Goal: Task Accomplishment & Management: Manage account settings

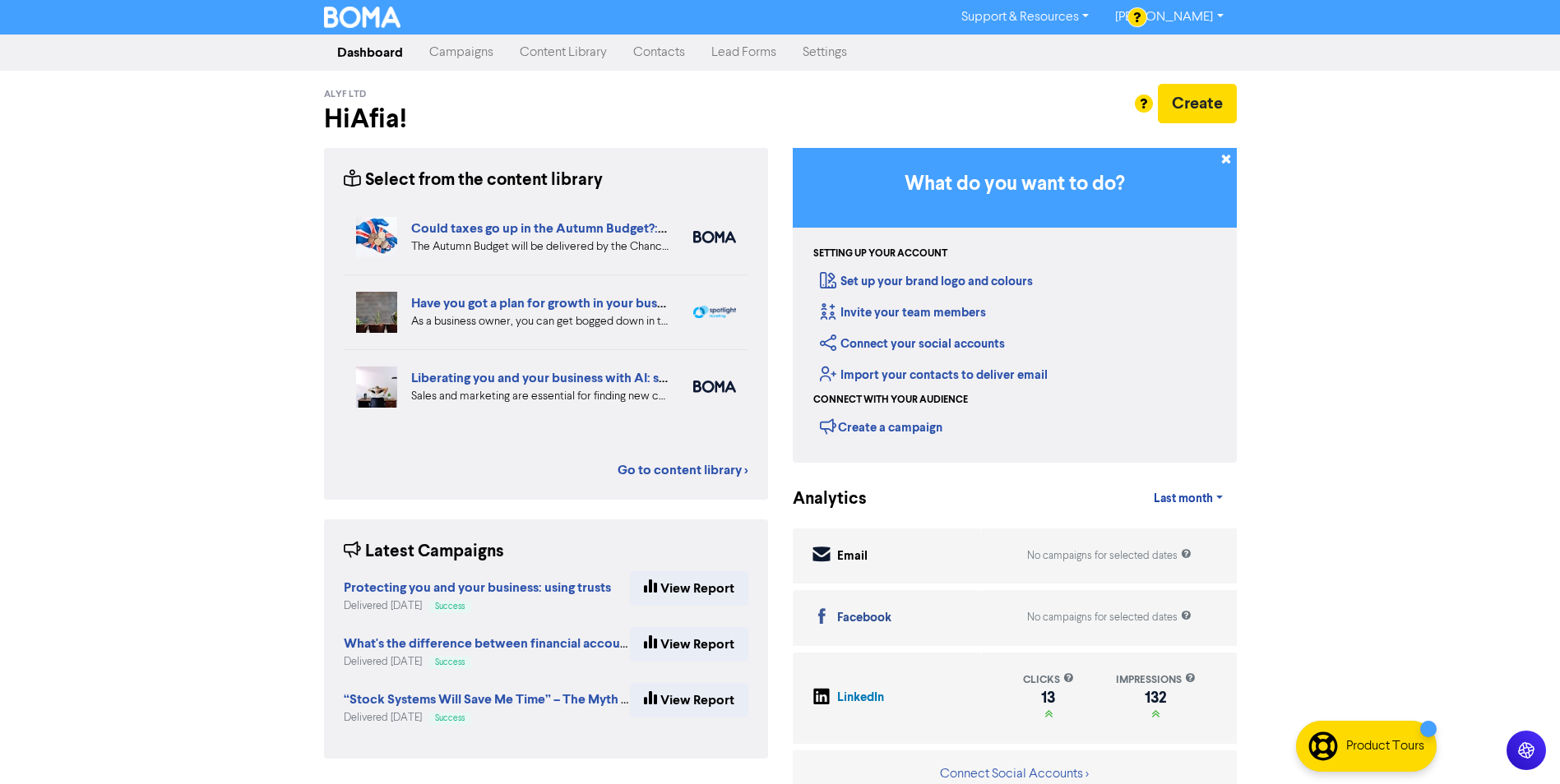
click at [1191, 21] on link "[PERSON_NAME]" at bounding box center [1168, 17] width 134 height 26
click at [1049, 50] on div "Dashboard Campaigns Content Library Contacts Lead Forms Settings" at bounding box center [780, 53] width 937 height 33
click at [840, 62] on link "Settings" at bounding box center [825, 53] width 71 height 33
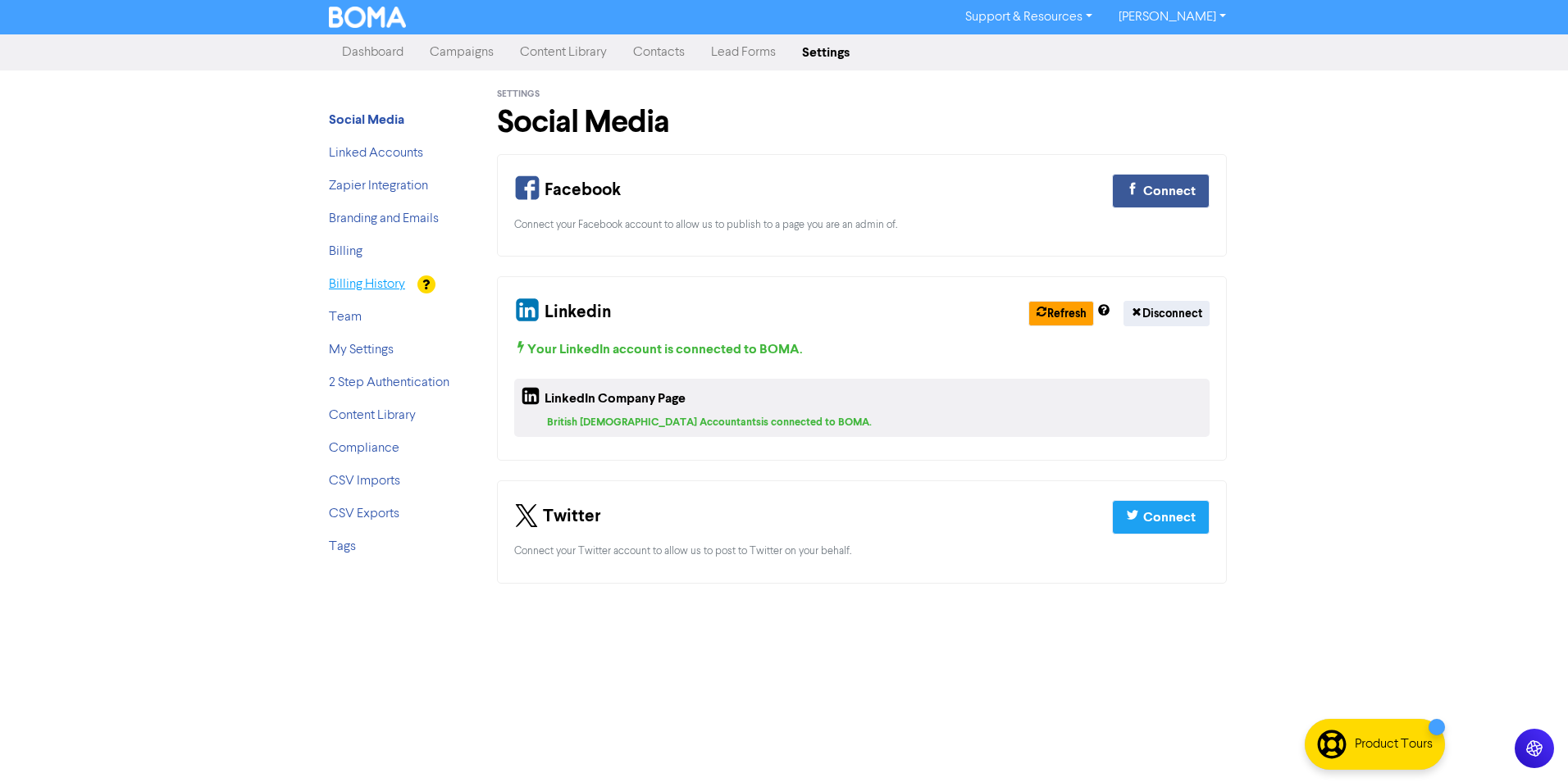
click at [384, 288] on link "Billing History" at bounding box center [367, 284] width 77 height 13
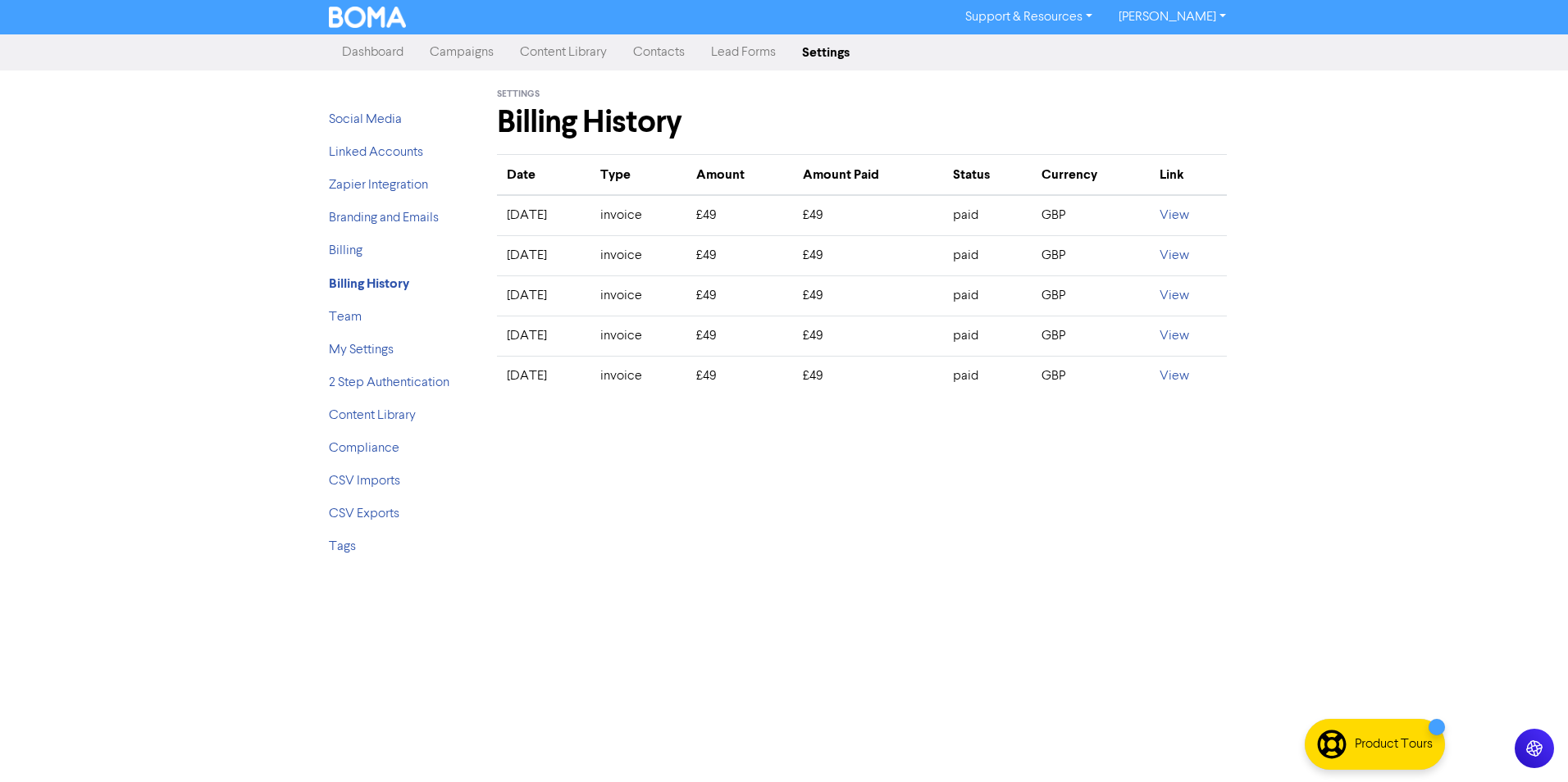
click at [328, 250] on div "Social Media Linked Accounts Zapier Integration Branding and Emails Billing Bil…" at bounding box center [394, 320] width 156 height 499
click at [333, 251] on link "Billing" at bounding box center [345, 250] width 34 height 13
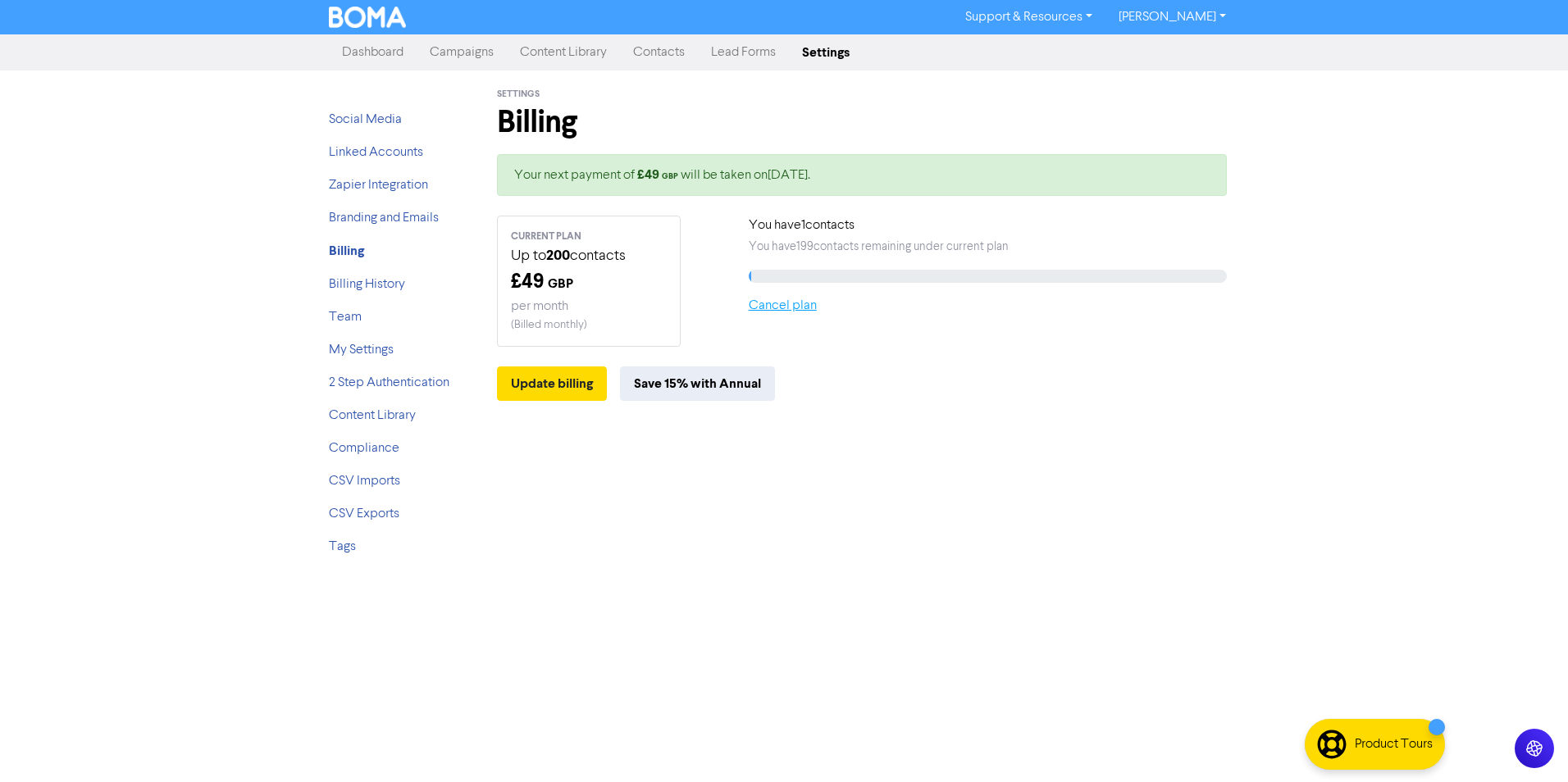
click at [788, 300] on link "Cancel plan" at bounding box center [782, 305] width 68 height 13
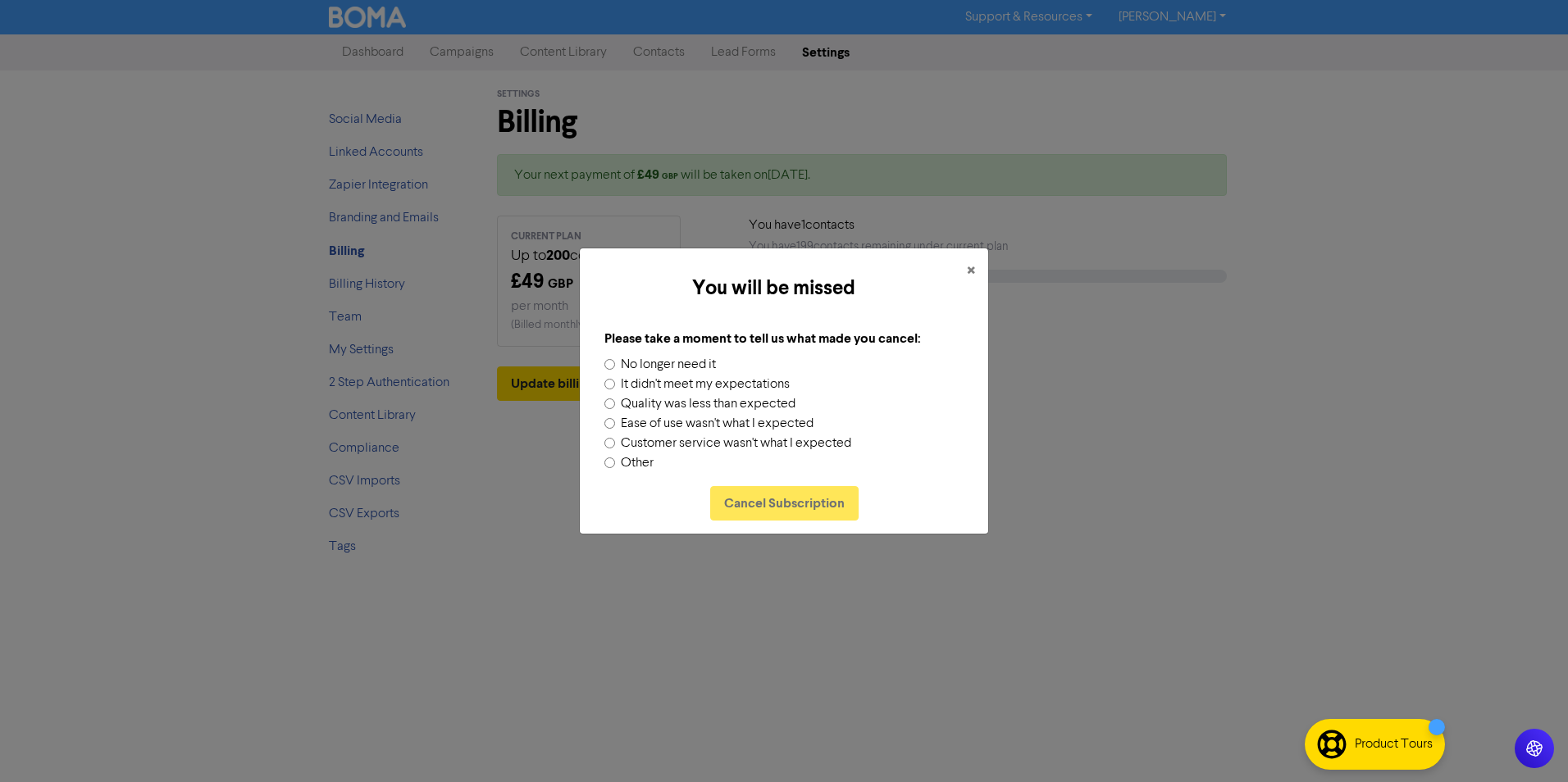
click at [615, 457] on div "Other" at bounding box center [783, 463] width 359 height 20
click at [606, 467] on input "Other" at bounding box center [609, 463] width 10 height 10
radio input "true"
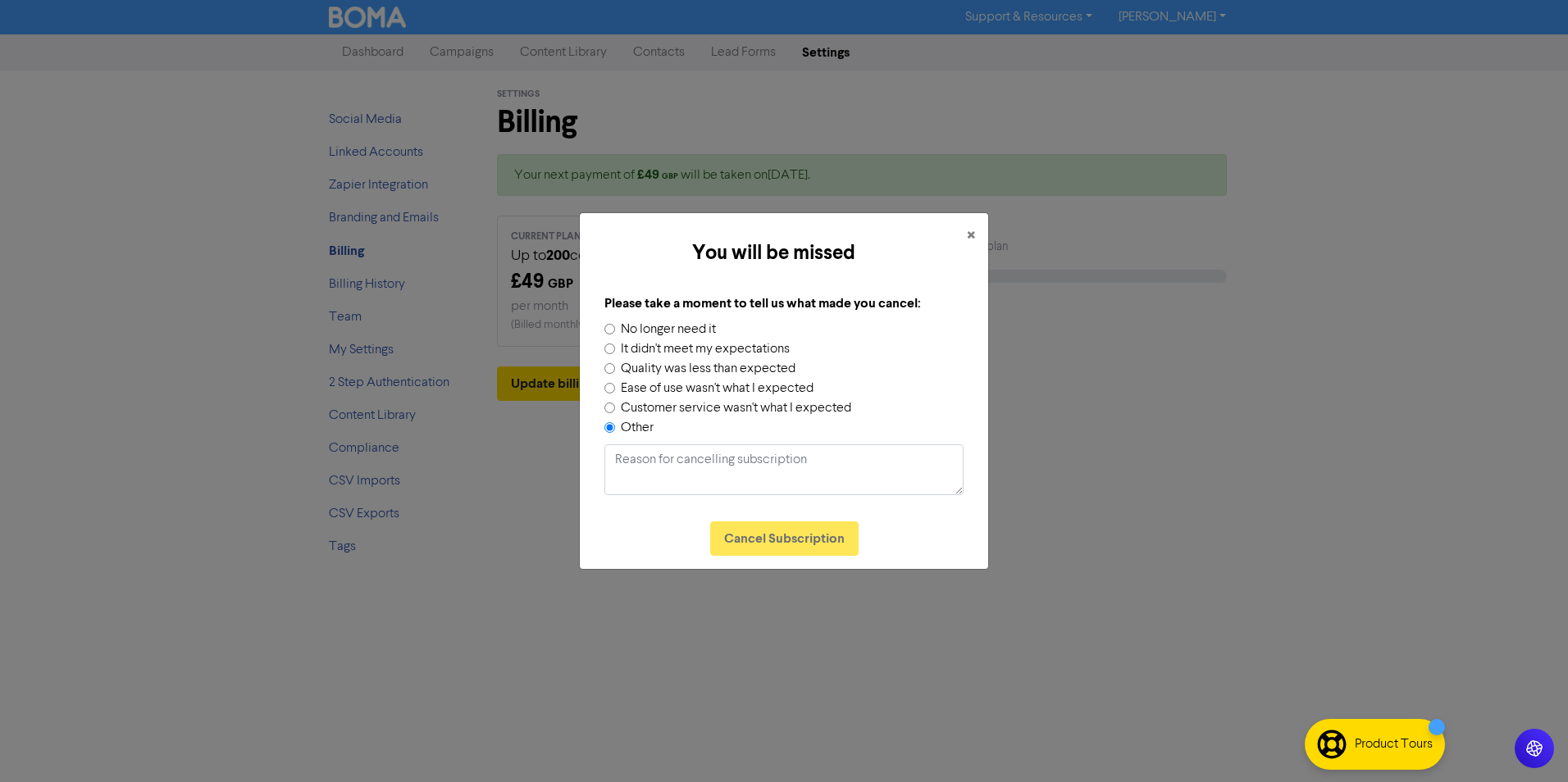
click at [606, 327] on input "No longer need it" at bounding box center [609, 329] width 10 height 10
radio input "true"
radio input "false"
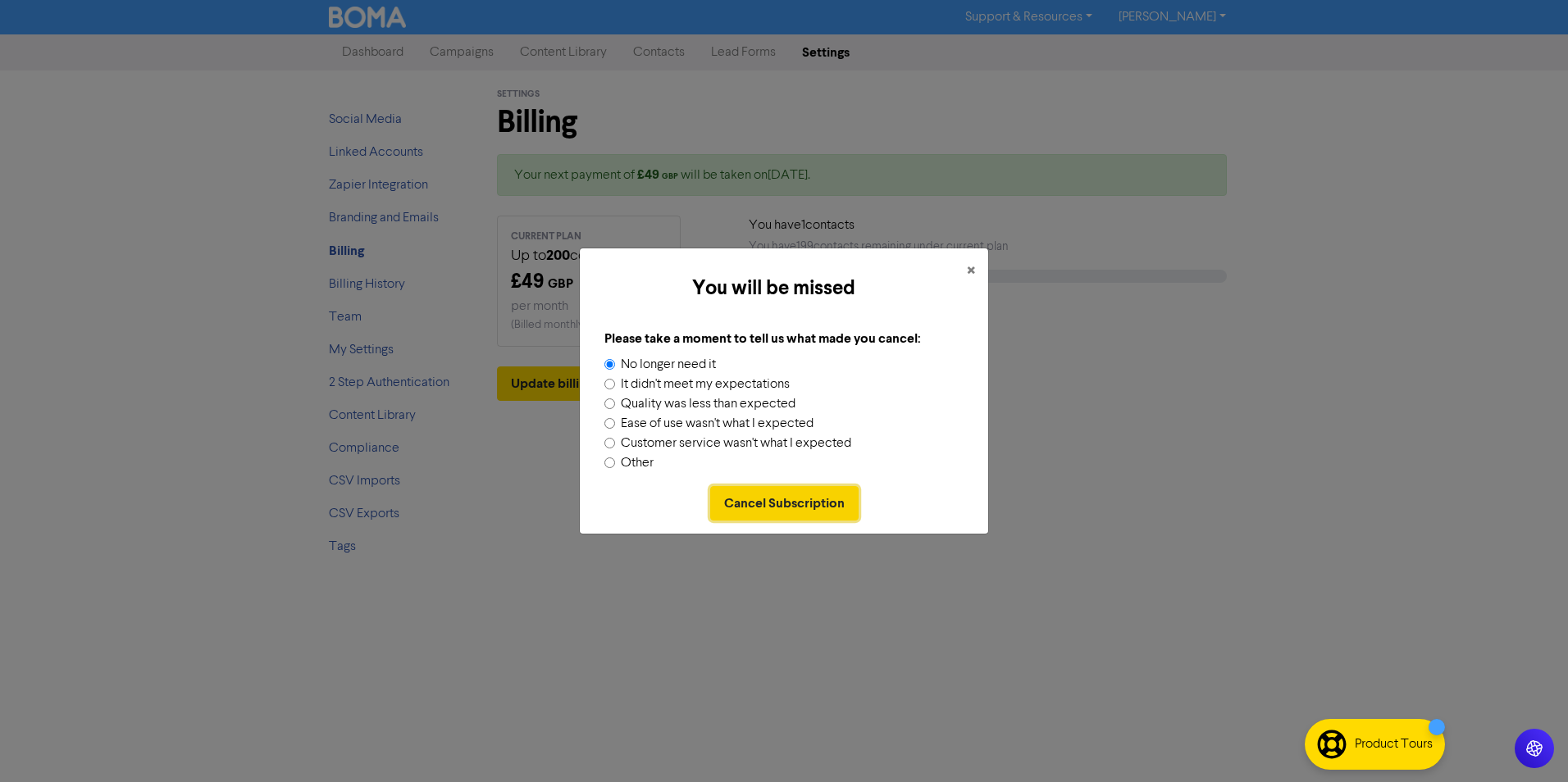
click at [762, 507] on button "Cancel Subscription" at bounding box center [784, 503] width 148 height 34
